Goal: Task Accomplishment & Management: Manage account settings

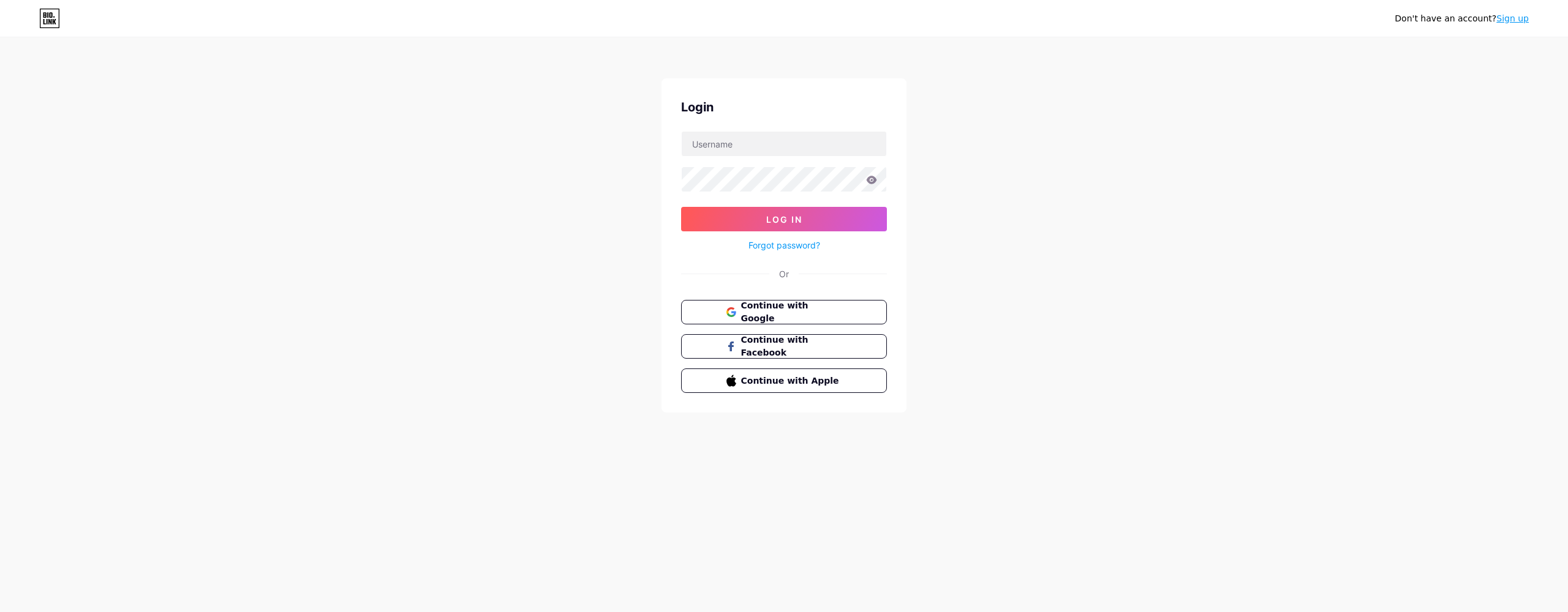
click at [860, 316] on button "Continue with Google" at bounding box center [784, 312] width 206 height 25
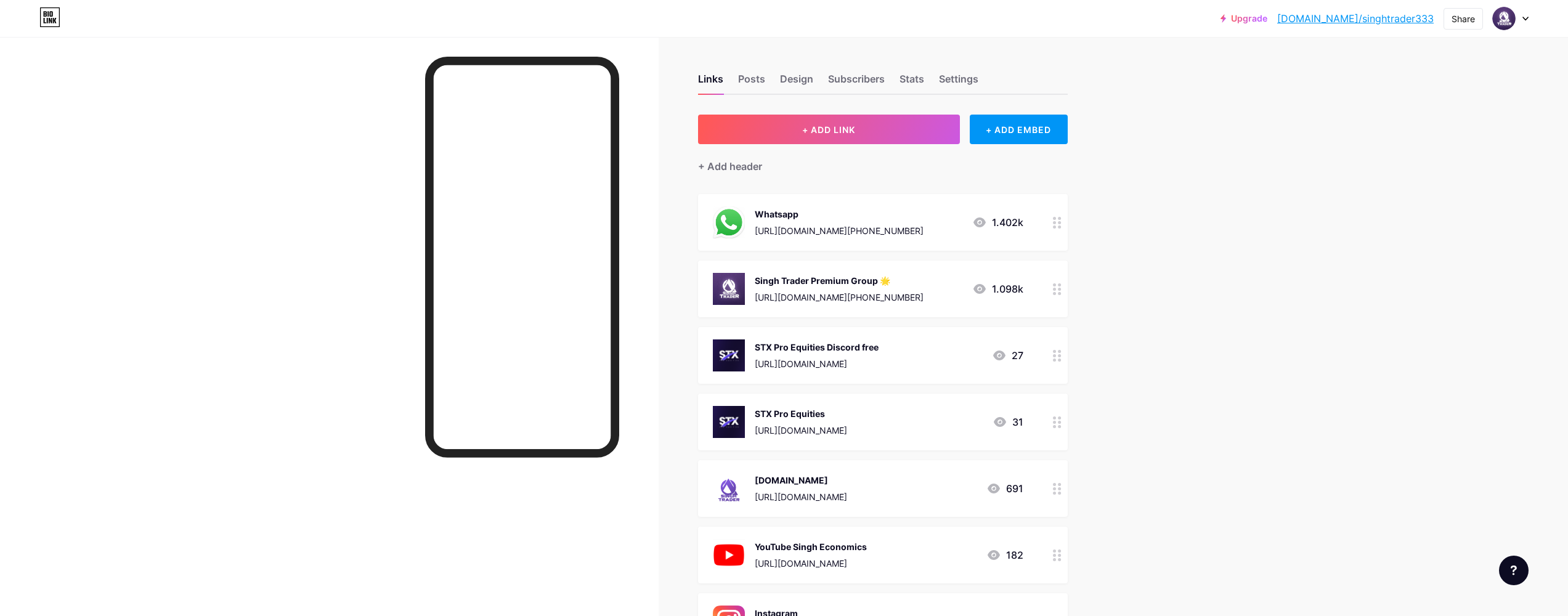
click at [915, 368] on div "STX Pro Equities Discord free [URL][DOMAIN_NAME] 27" at bounding box center [868, 355] width 311 height 32
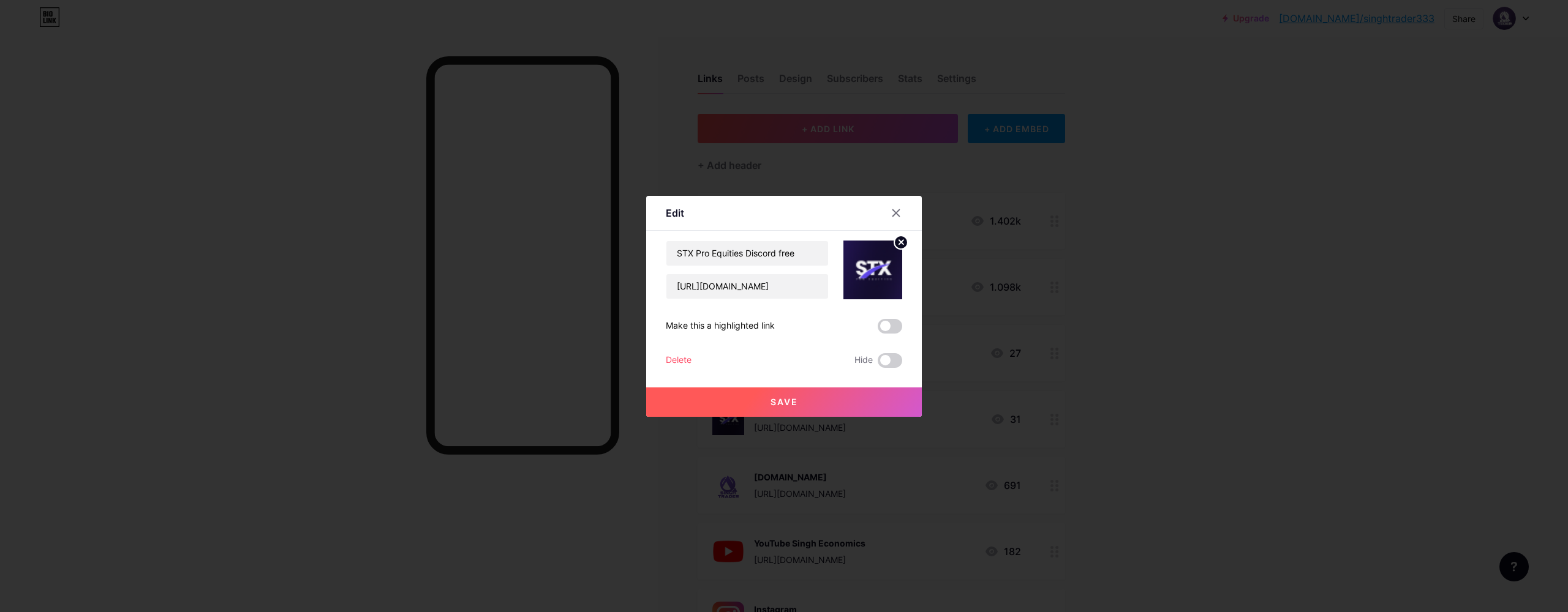
click at [682, 353] on div "Delete" at bounding box center [679, 360] width 26 height 15
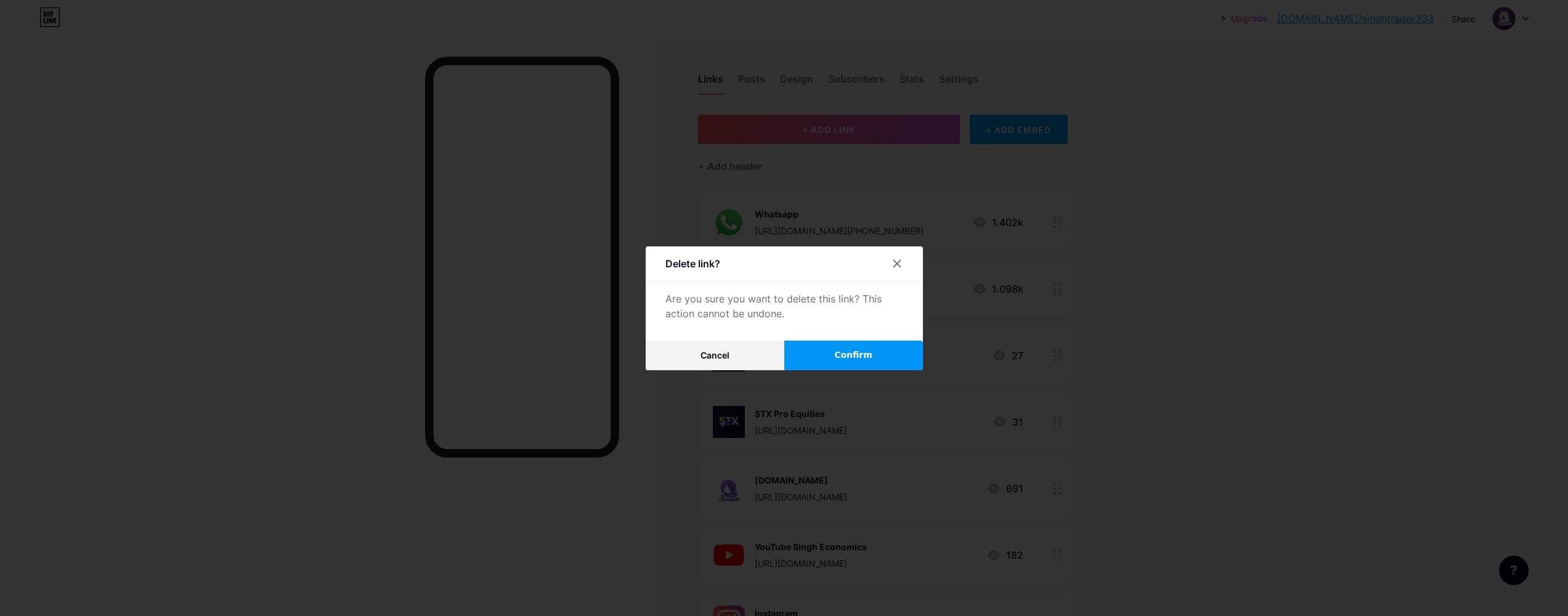
click at [818, 357] on button "Confirm" at bounding box center [854, 355] width 139 height 30
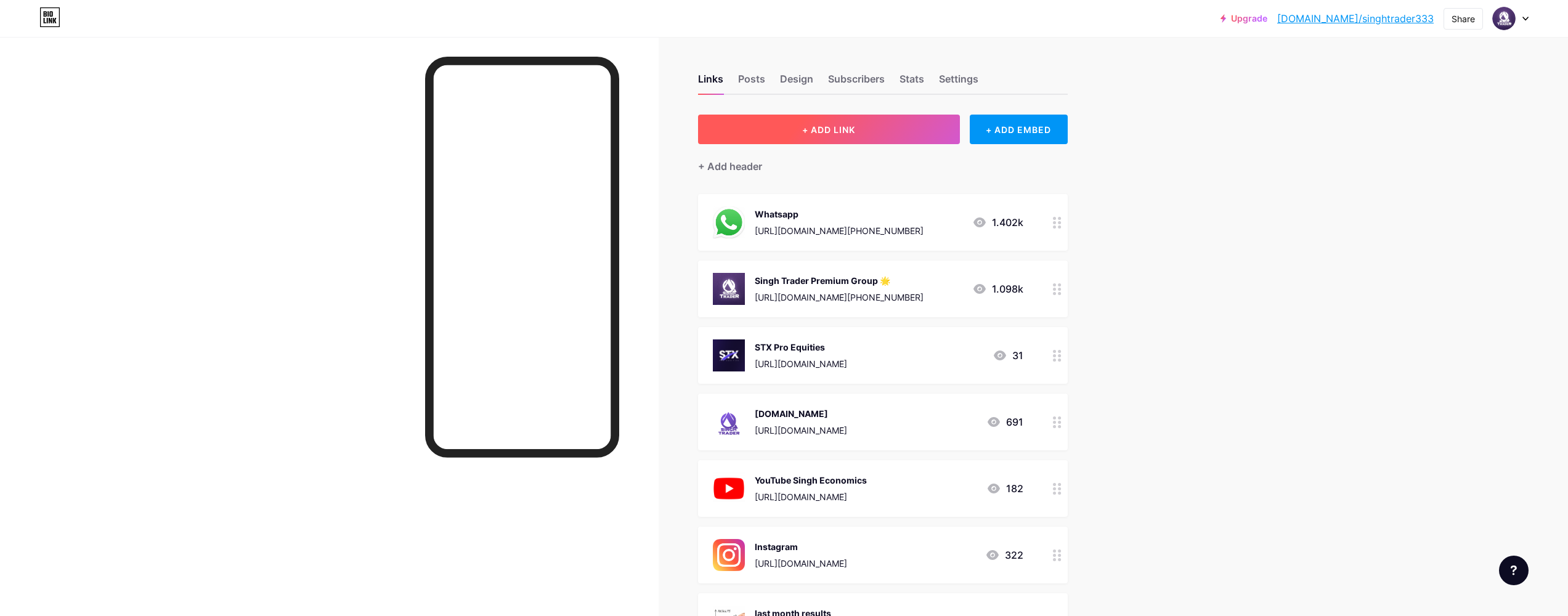
click at [935, 131] on button "+ ADD LINK" at bounding box center [828, 129] width 262 height 30
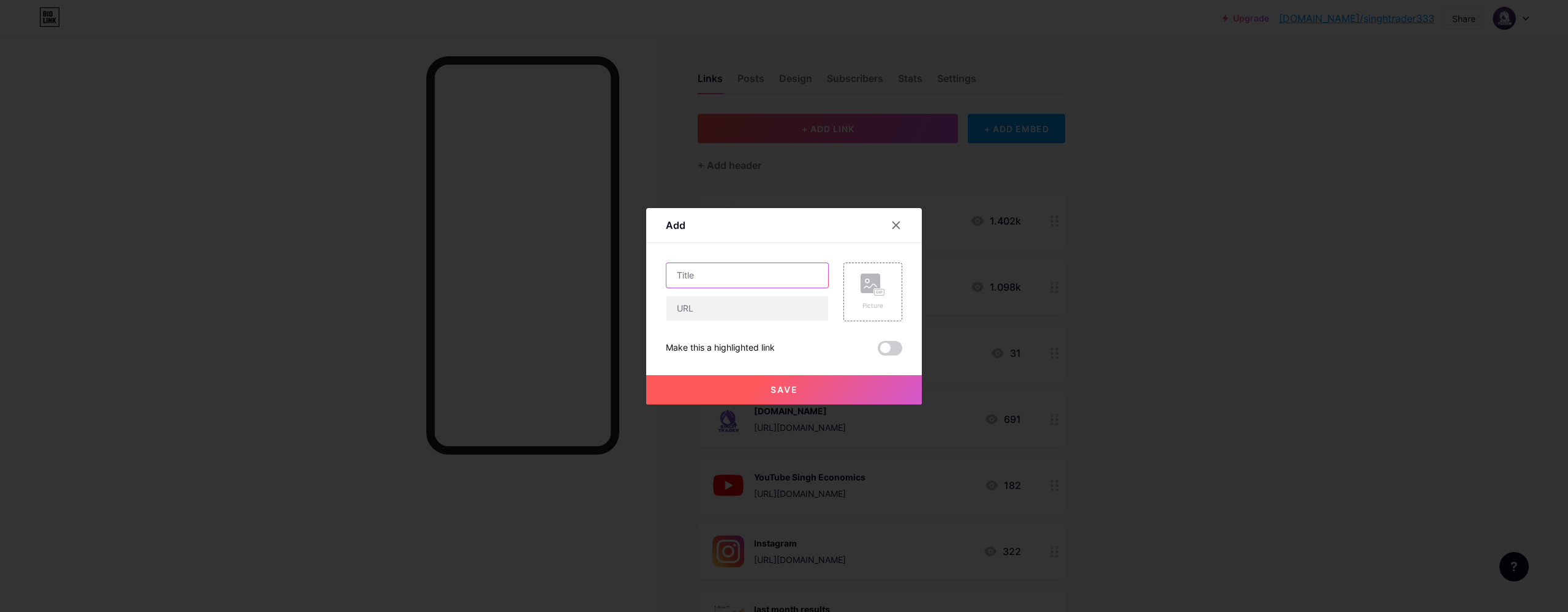
click at [780, 272] on input "text" at bounding box center [747, 276] width 162 height 25
type input "Join Stock, Forex, Gold, Silver"
click at [871, 302] on div "Picture" at bounding box center [873, 306] width 25 height 9
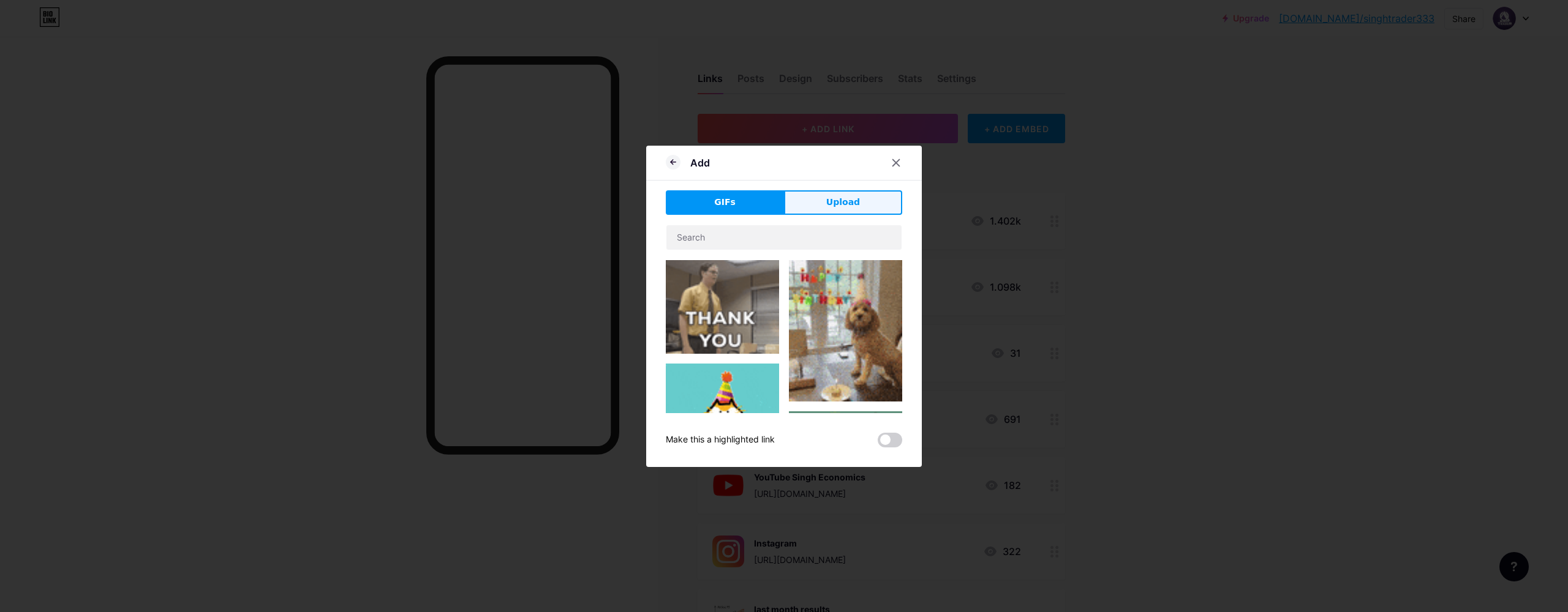
click at [842, 208] on span "Upload" at bounding box center [842, 202] width 34 height 13
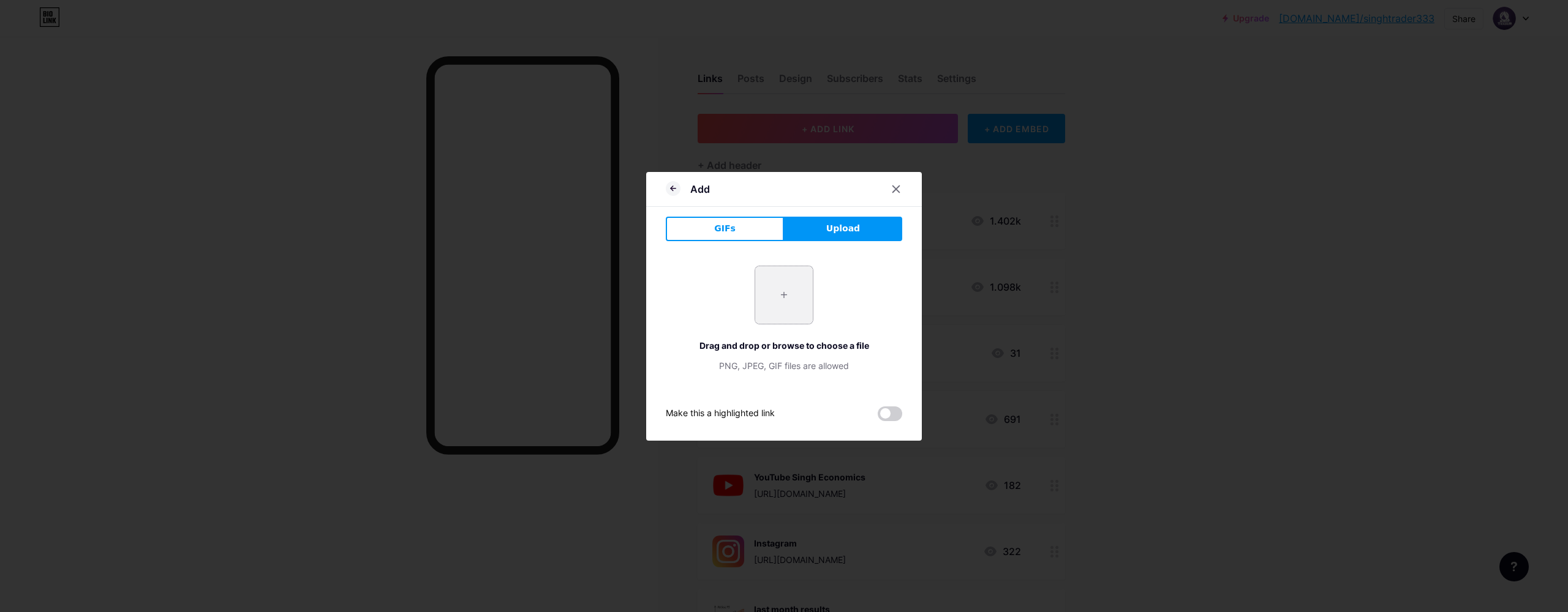
click at [789, 299] on input "file" at bounding box center [784, 295] width 58 height 58
type input "C:\fakepath\lago for socials.jpg"
click at [731, 235] on button "GIFs" at bounding box center [725, 229] width 118 height 25
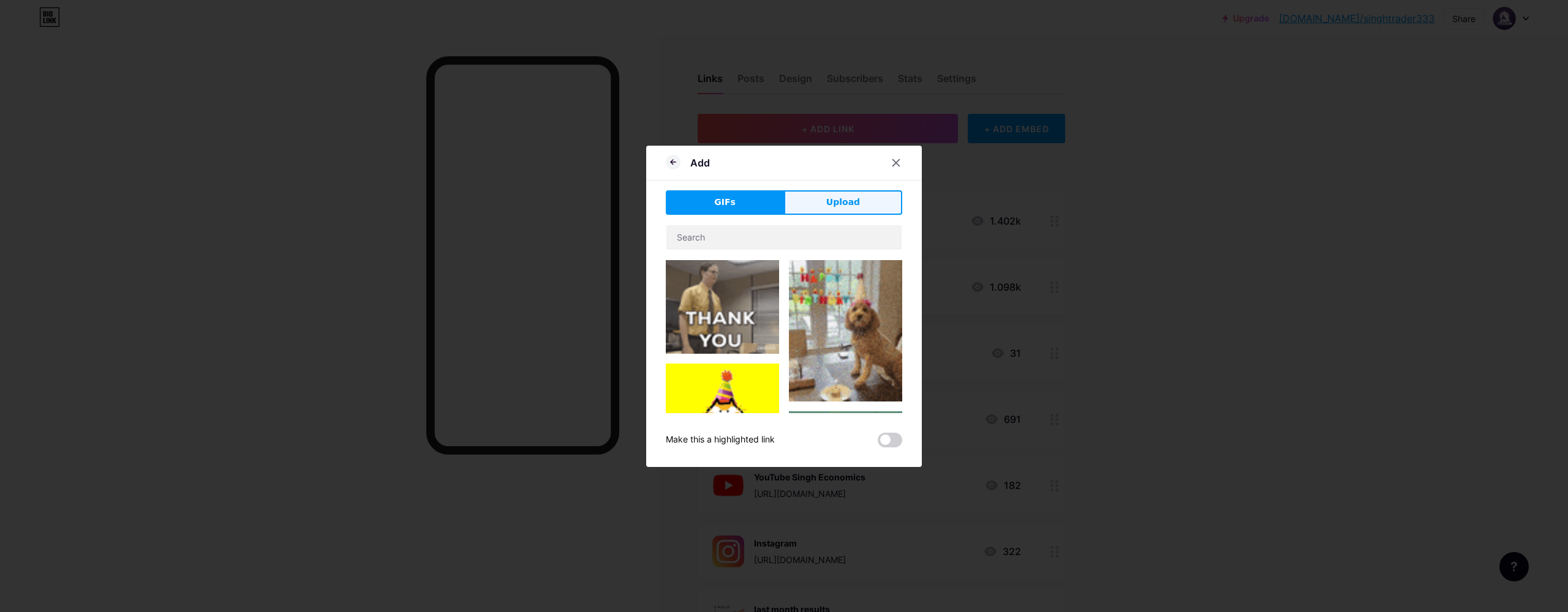
click at [830, 212] on button "Upload" at bounding box center [843, 202] width 118 height 25
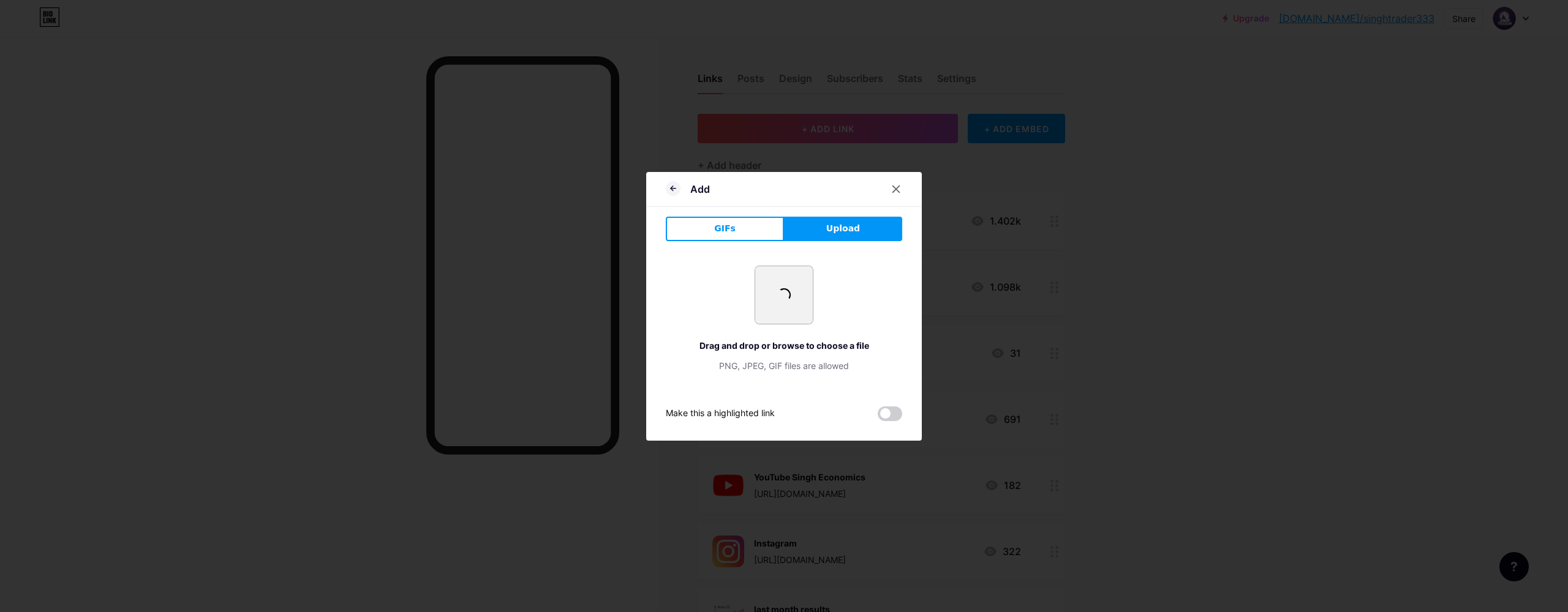
click at [784, 298] on span at bounding box center [784, 295] width 17 height 17
click at [677, 188] on icon at bounding box center [673, 189] width 15 height 15
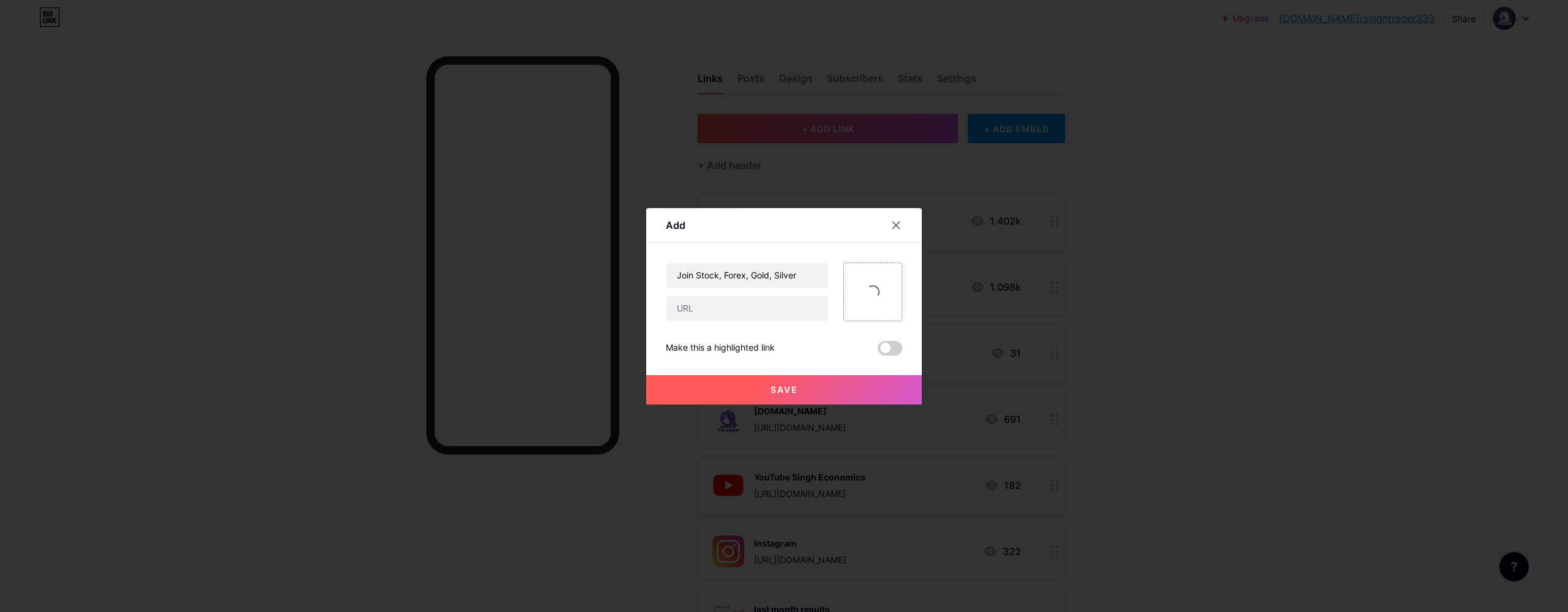
drag, startPoint x: 905, startPoint y: 290, endPoint x: 853, endPoint y: 290, distance: 52.0
click at [905, 290] on div "Add Content YouTube Play YouTube video without leaving your page. ADD Vimeo Pla…" at bounding box center [784, 306] width 276 height 196
drag, startPoint x: 853, startPoint y: 290, endPoint x: 892, endPoint y: 241, distance: 62.6
click at [859, 288] on div at bounding box center [873, 292] width 59 height 59
click at [900, 226] on icon at bounding box center [896, 225] width 10 height 10
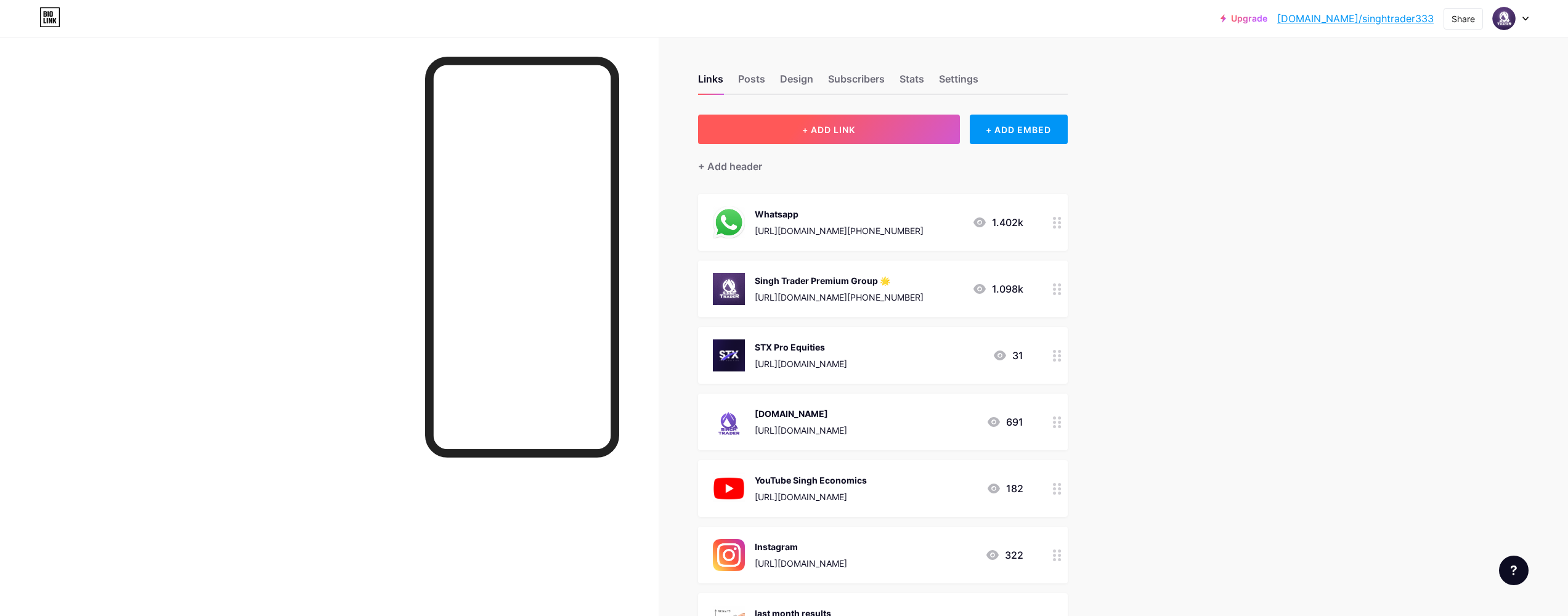
click at [865, 141] on button "+ ADD LINK" at bounding box center [828, 129] width 262 height 30
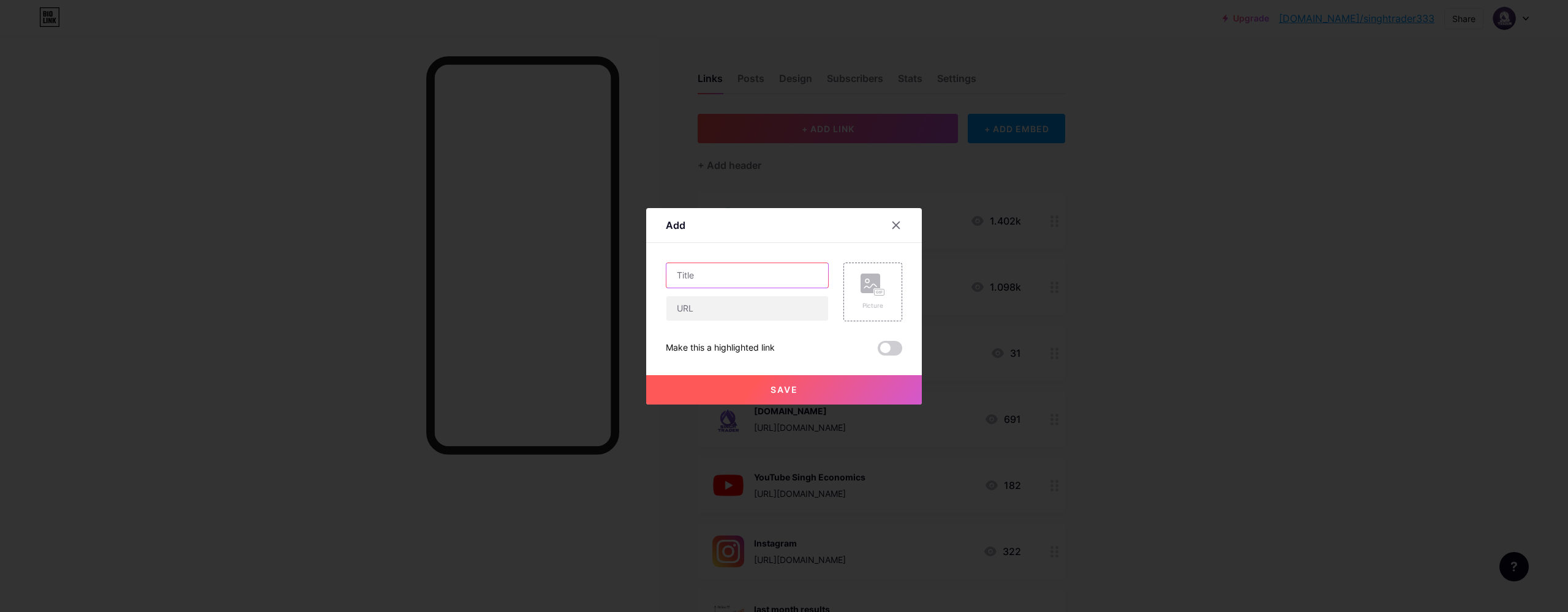
click at [778, 287] on input "text" at bounding box center [747, 276] width 162 height 25
type input "Join Stock, gold&silver, forex group"
click at [866, 272] on div "Picture" at bounding box center [873, 292] width 59 height 59
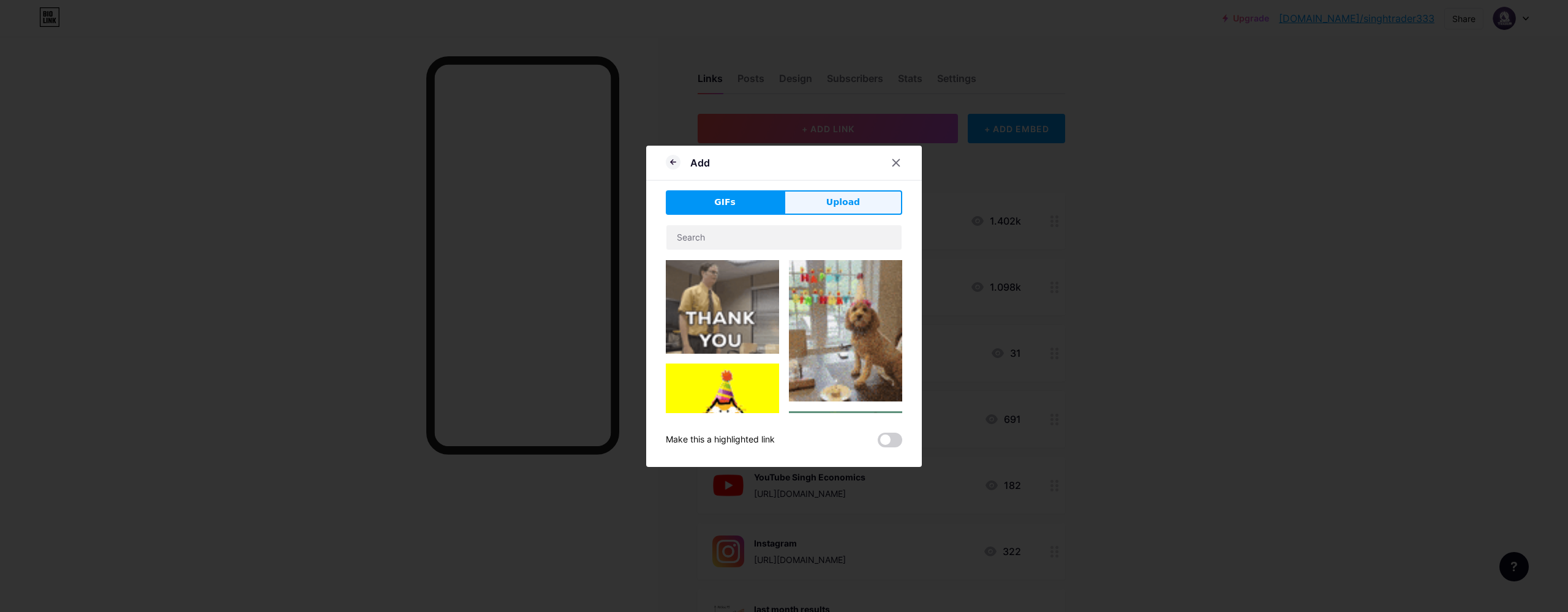
click at [874, 190] on button "Upload" at bounding box center [843, 202] width 118 height 25
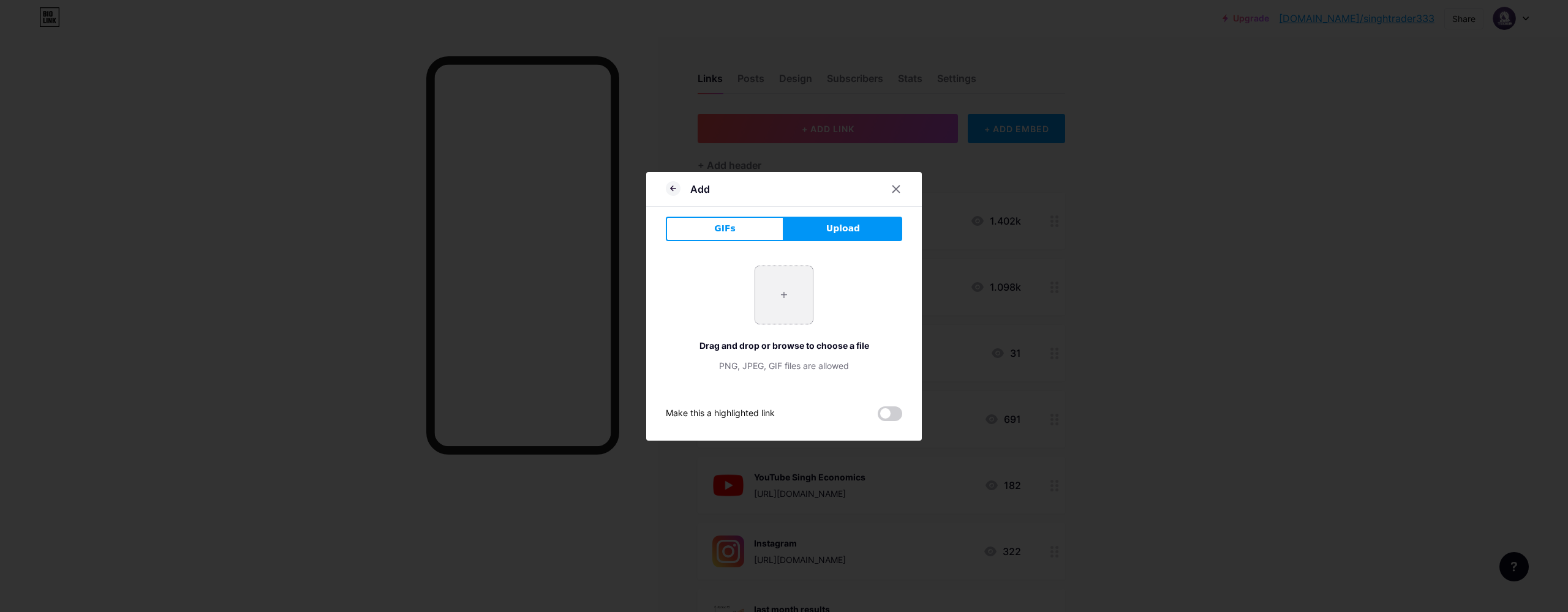
click at [810, 298] on input "file" at bounding box center [784, 295] width 58 height 58
type input "C:\fakepath\logoogogo.jpg"
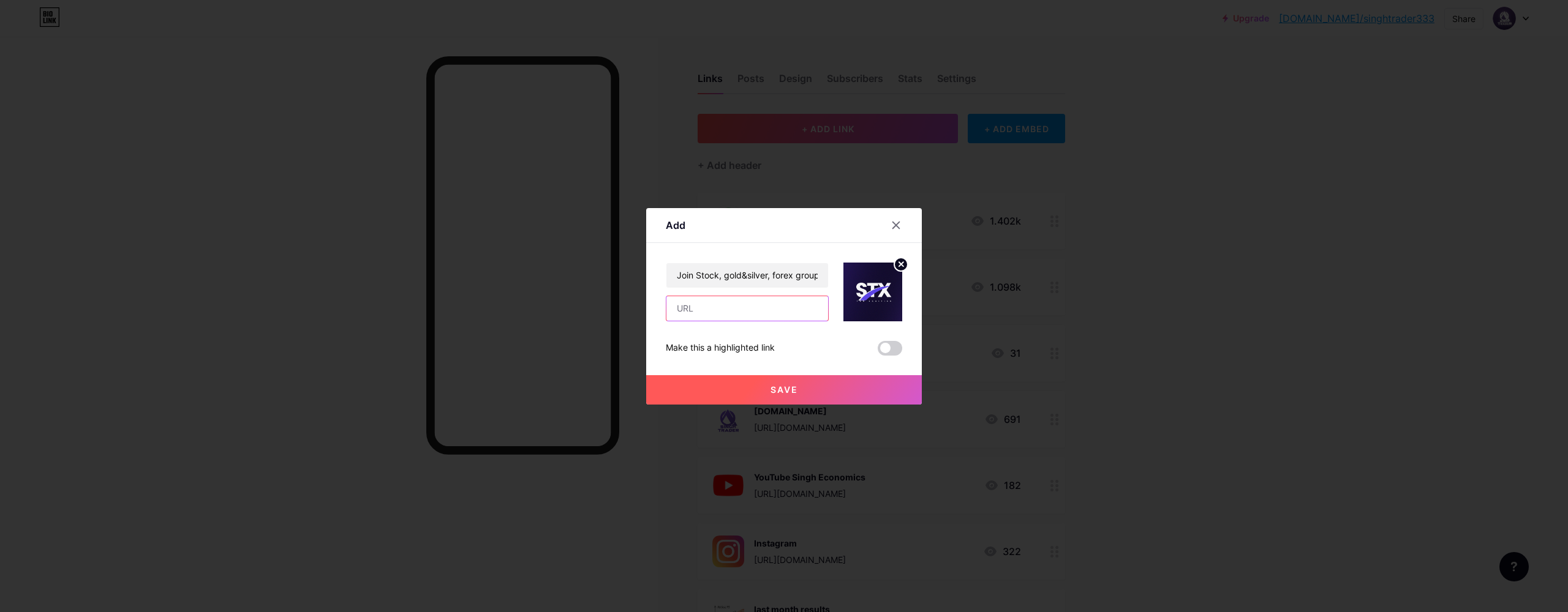
click at [761, 308] on input "text" at bounding box center [747, 309] width 162 height 25
paste input "https://wa.me/19024883337?text=Hello%20STX%20Pro%20Equities%20Team!%20I%27m%20i…"
type input "https://wa.me/19024883337?text=Hello%20STX%20Pro%20Equities%20Team!%20I%27m%20i…"
click at [842, 395] on button "Save" at bounding box center [784, 390] width 276 height 30
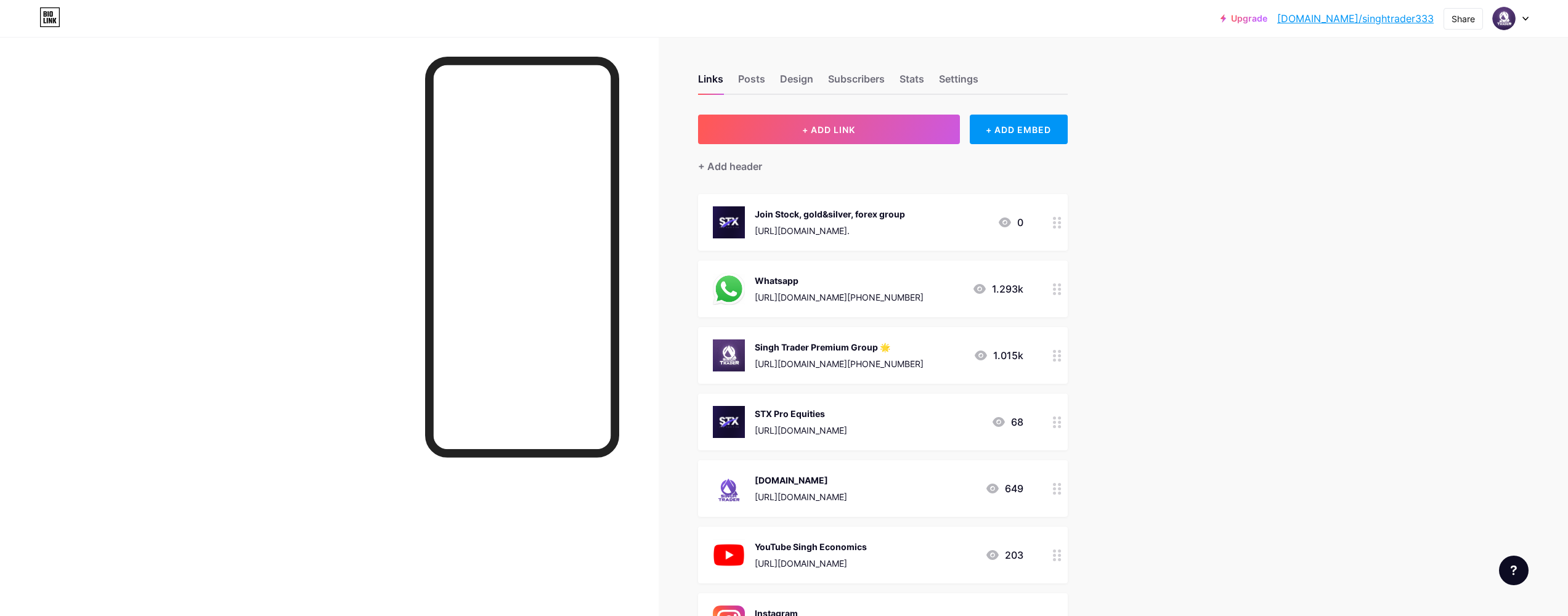
drag, startPoint x: 903, startPoint y: 219, endPoint x: 912, endPoint y: 293, distance: 74.5
click at [912, 293] on span "Join Stock, gold&silver, forex group https://wa.me/19024883337?text=Hello%20STX…" at bounding box center [882, 521] width 370 height 656
click at [1185, 261] on div "Upgrade bio.link/singht... bio.link/singhtrader333 Share Switch accounts Singh …" at bounding box center [784, 589] width 1568 height 1178
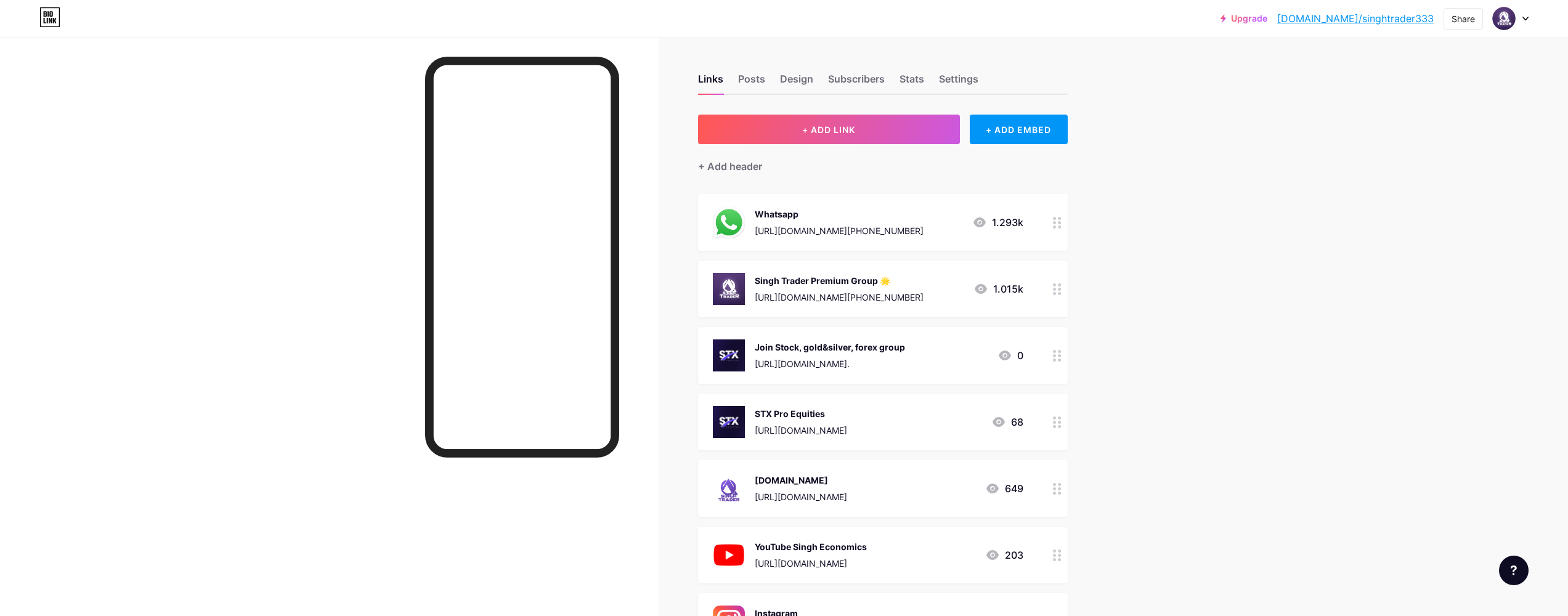
click at [905, 361] on div "https://wa.me/19024883337?text=Hello%20STX%20Pro%20Equities%20Team!%20I%27m%20i…" at bounding box center [829, 363] width 150 height 13
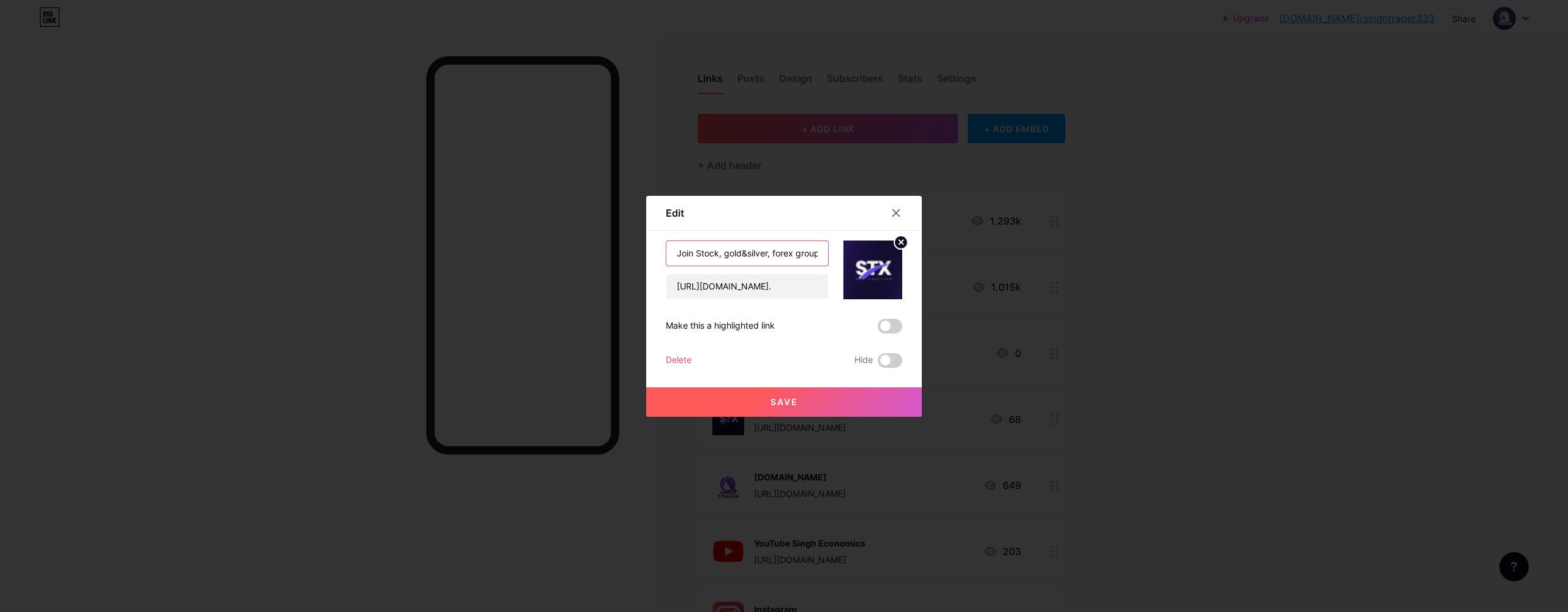
click at [676, 252] on input "Join Stock, gold&silver, forex group" at bounding box center [747, 253] width 162 height 25
paste input "💎 Stock | Gold & Silver | Forex Trading Group 🚀"
type input "💎 Stock | Gold & Silver | Forex Trading Group 🚀"
click at [847, 397] on button "Save" at bounding box center [784, 402] width 276 height 30
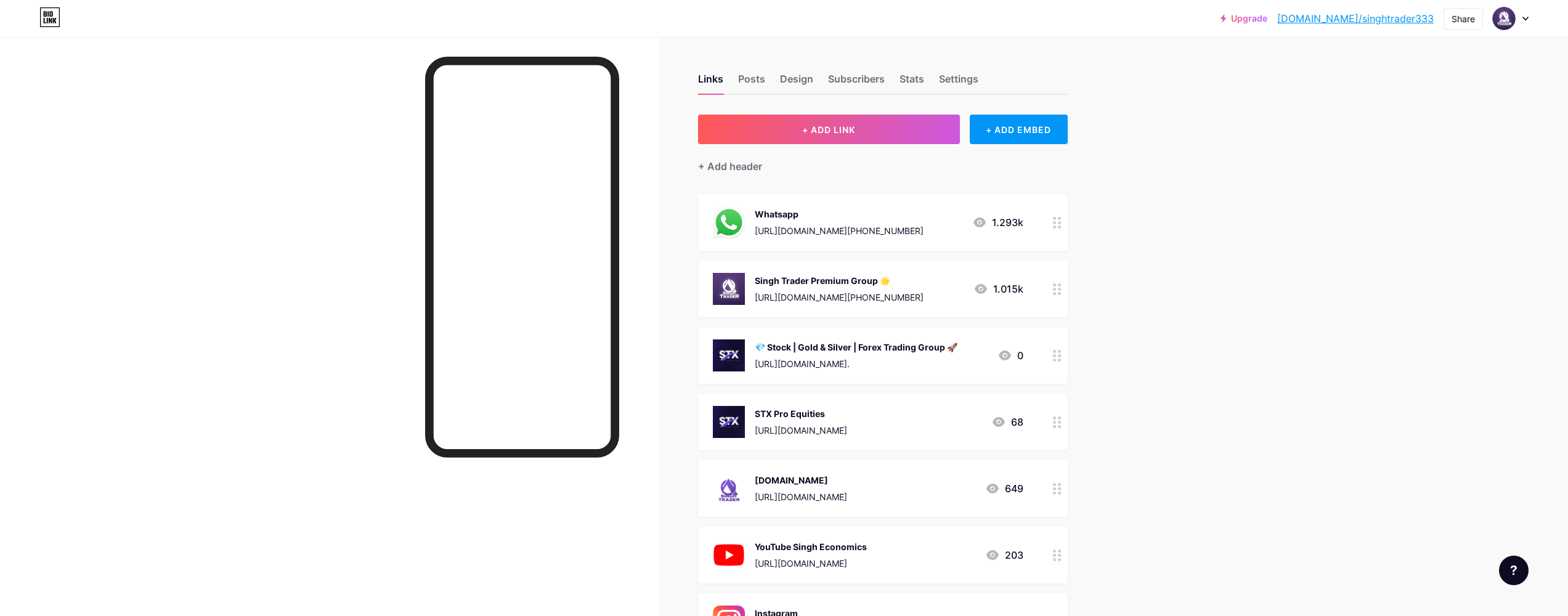
click at [917, 292] on div "Singh Trader Premium Group 🌟 https://wa.me/+19024883233 1.015k" at bounding box center [868, 289] width 311 height 32
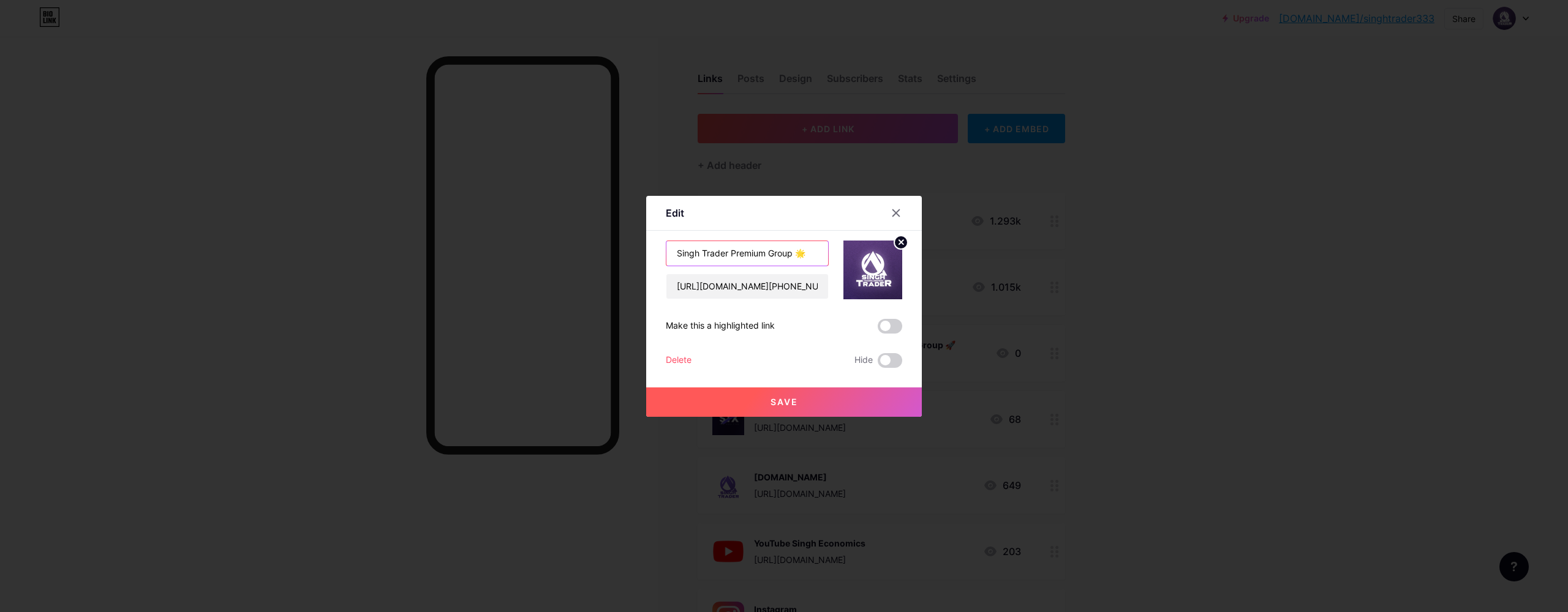
click at [767, 254] on input "Singh Trader Premium Group 🌟" at bounding box center [747, 253] width 162 height 25
type input "Singh Trader Premium Crypto Group 🌟"
click at [855, 396] on button "Save" at bounding box center [784, 402] width 276 height 30
